Goal: Find specific page/section: Find specific page/section

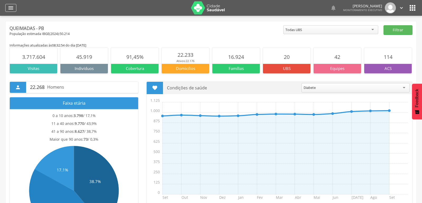
click at [8, 7] on icon "" at bounding box center [11, 8] width 6 height 6
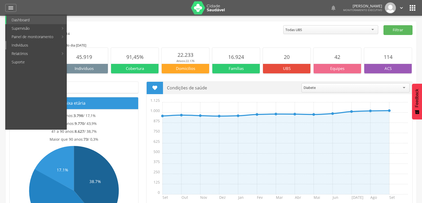
click at [40, 47] on link "Indivíduos" at bounding box center [36, 45] width 60 height 8
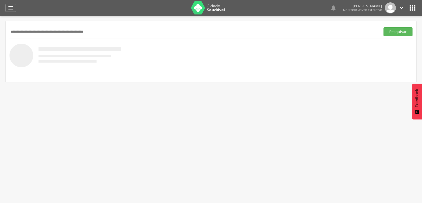
click at [40, 32] on input "text" at bounding box center [193, 31] width 368 height 9
type input "**********"
click at [389, 31] on button "Pesquisar" at bounding box center [397, 31] width 29 height 9
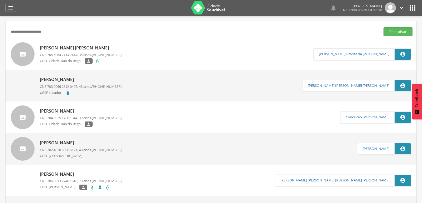
click at [57, 50] on p "[PERSON_NAME] [PERSON_NAME]" at bounding box center [81, 48] width 82 height 6
type input "**********"
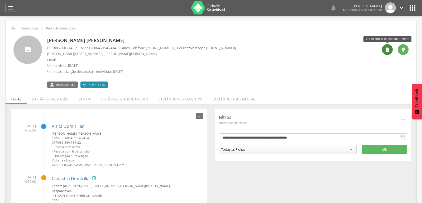
click at [385, 50] on icon "" at bounding box center [386, 49] width 5 height 5
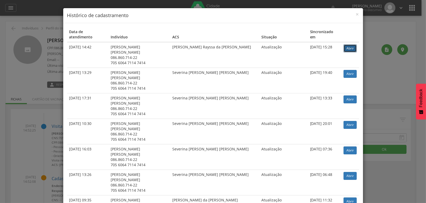
click at [344, 45] on link "Abrir" at bounding box center [350, 49] width 13 height 8
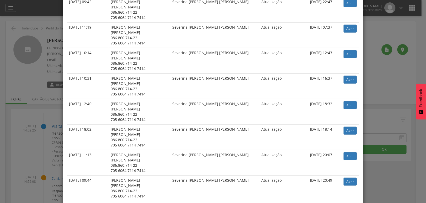
scroll to position [809, 0]
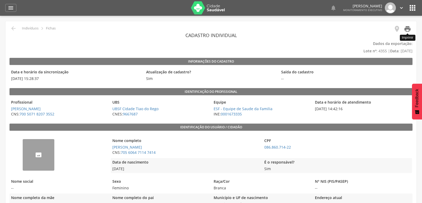
click at [406, 30] on icon "" at bounding box center [406, 28] width 7 height 7
